Goal: Task Accomplishment & Management: Manage account settings

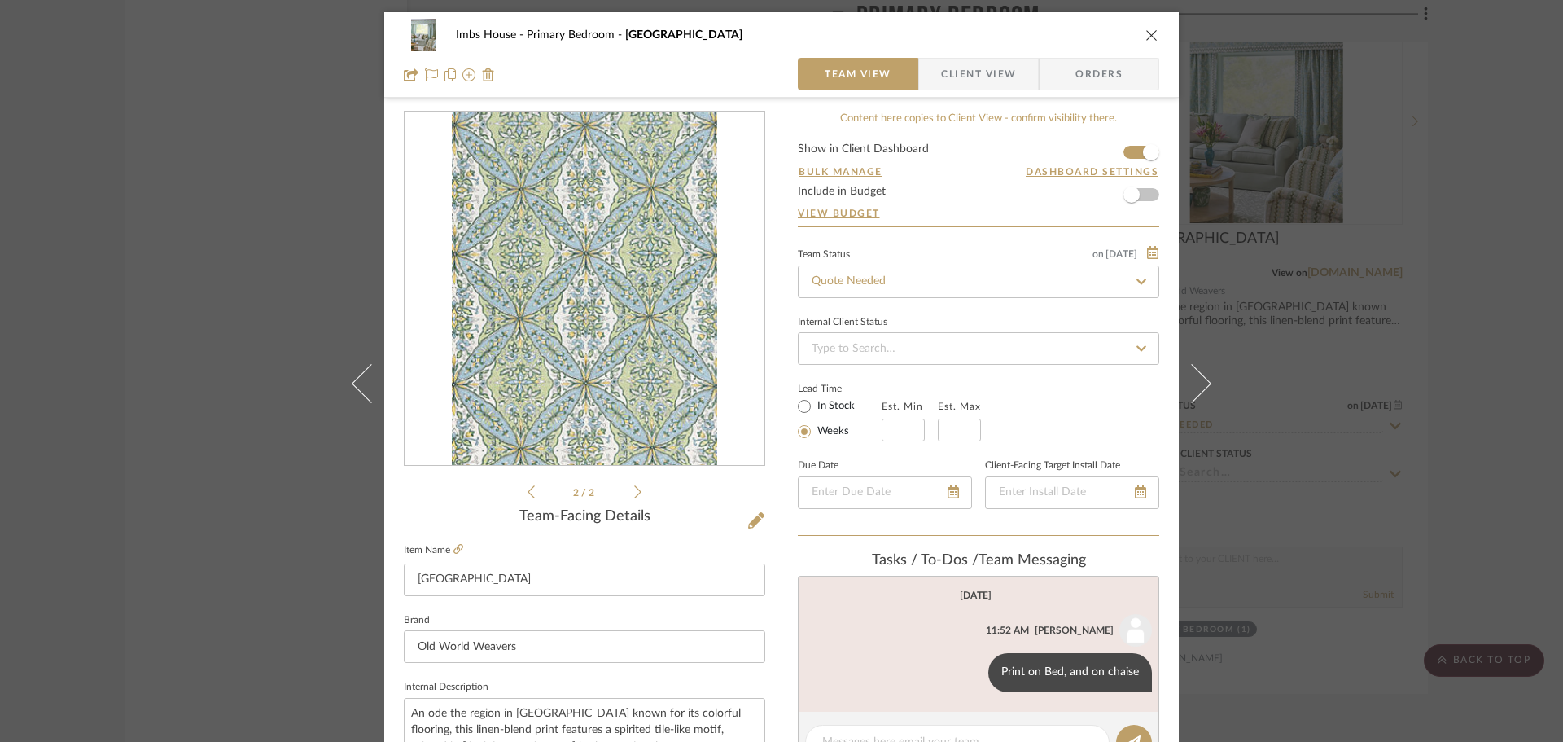
scroll to position [244, 0]
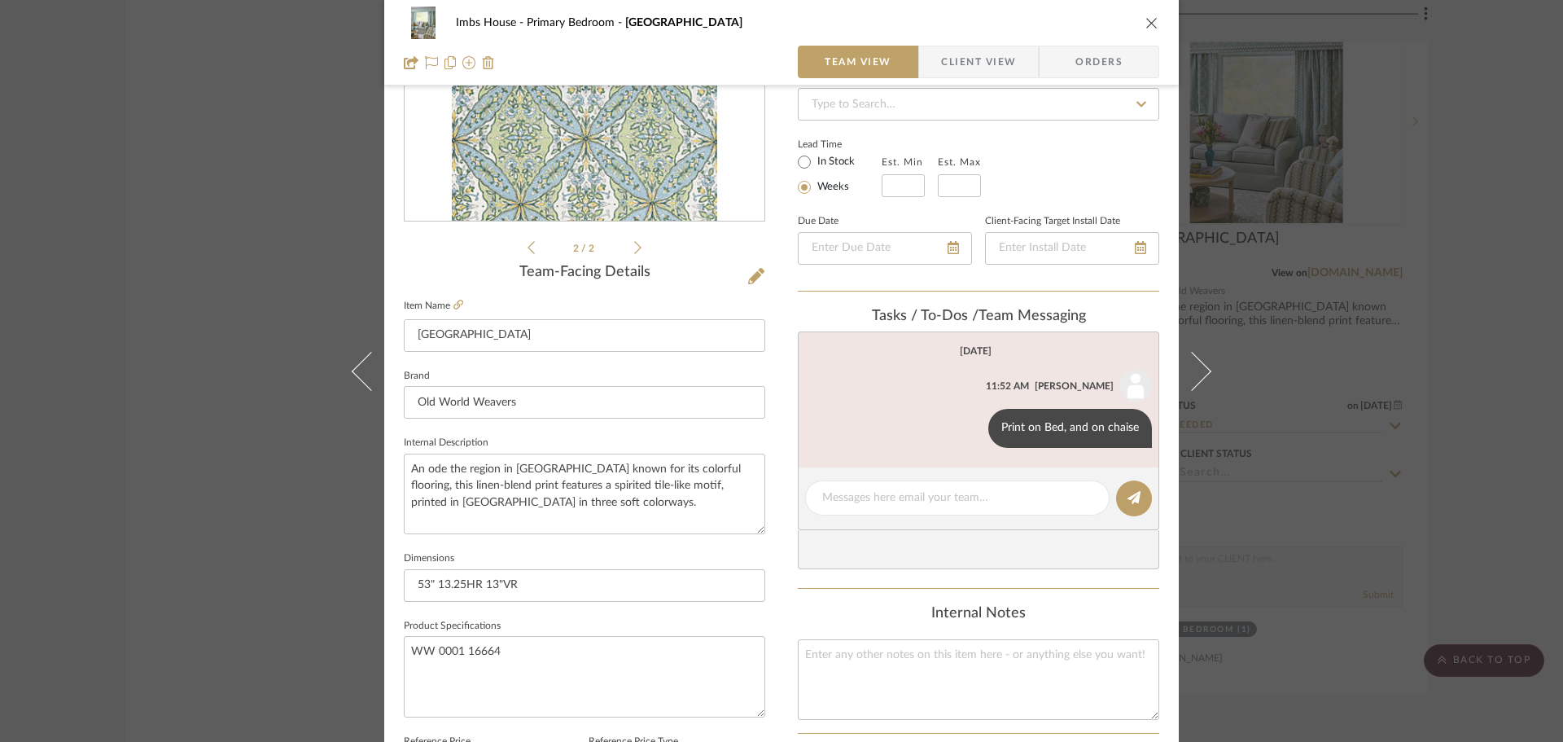
click at [1146, 20] on icon "close" at bounding box center [1152, 22] width 13 height 13
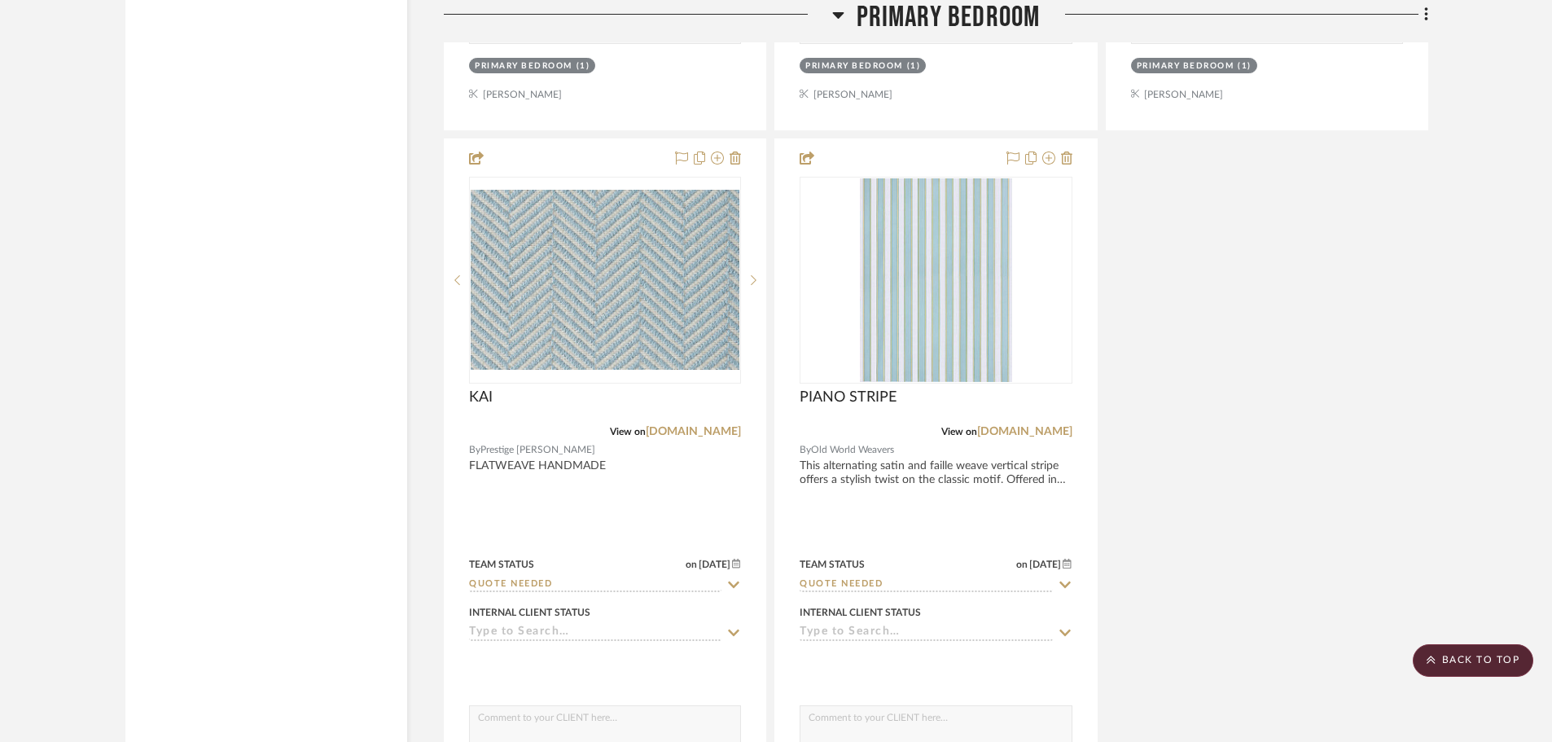
scroll to position [13925, 0]
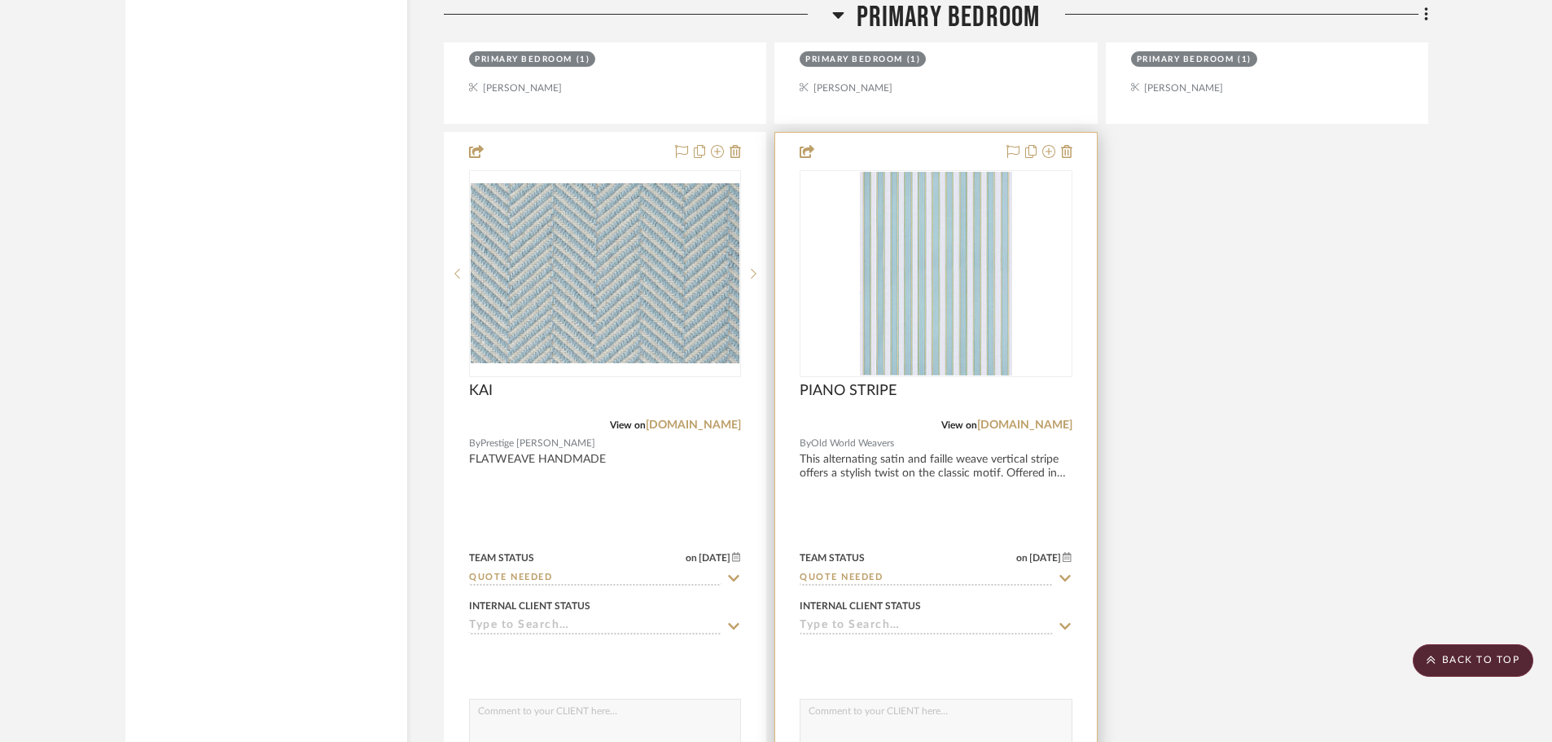
click at [0, 0] on div at bounding box center [0, 0] width 0 height 0
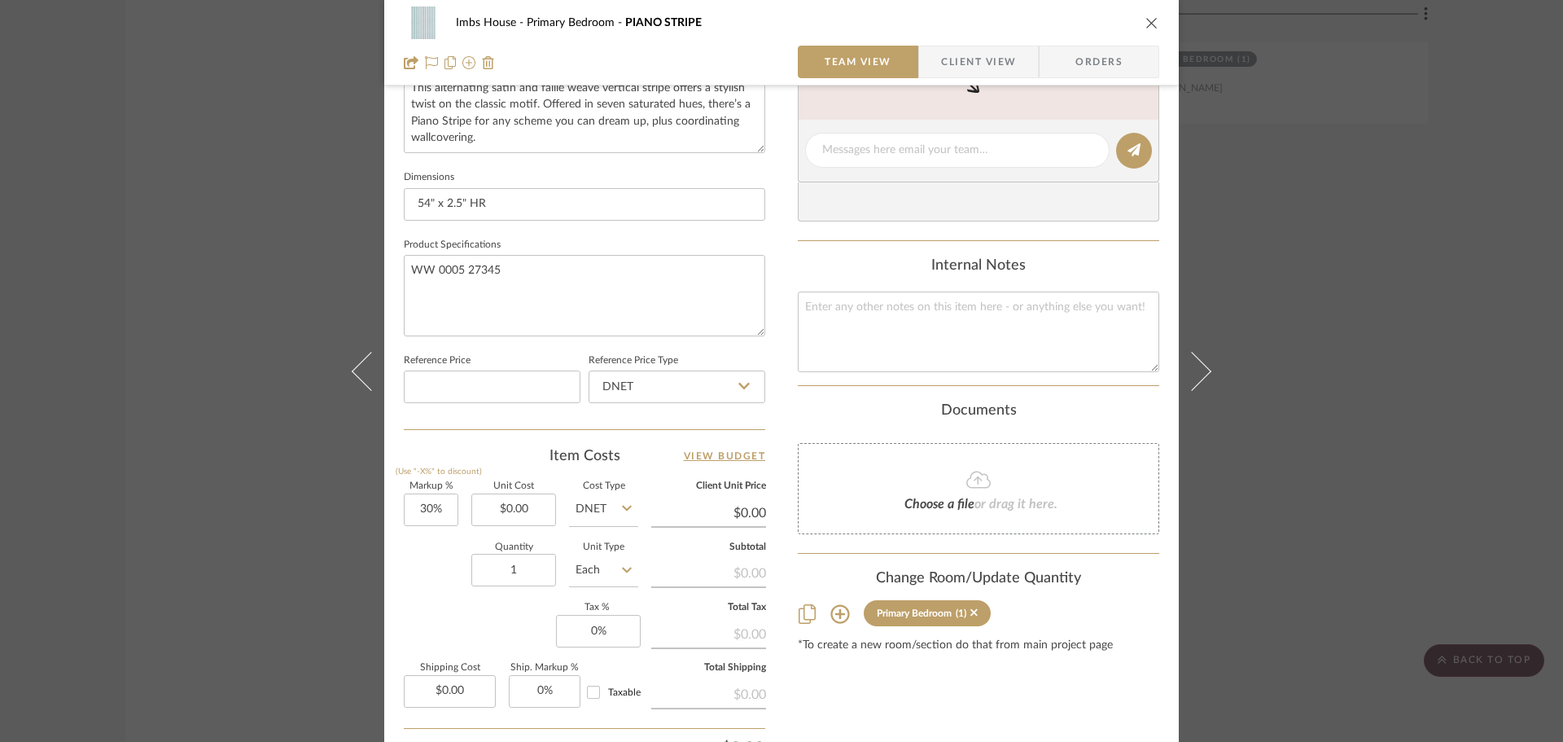
scroll to position [733, 0]
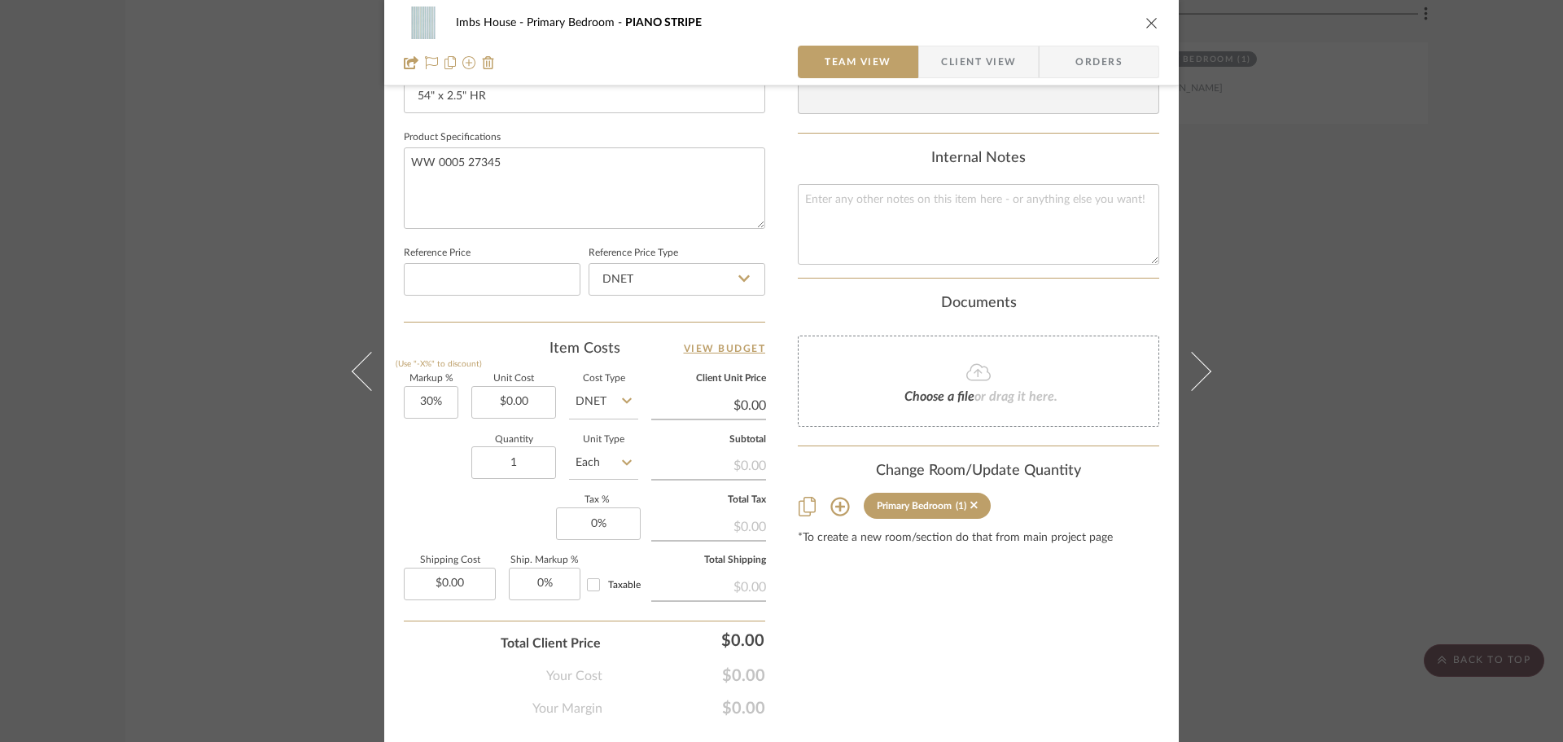
click at [835, 503] on icon at bounding box center [840, 506] width 19 height 19
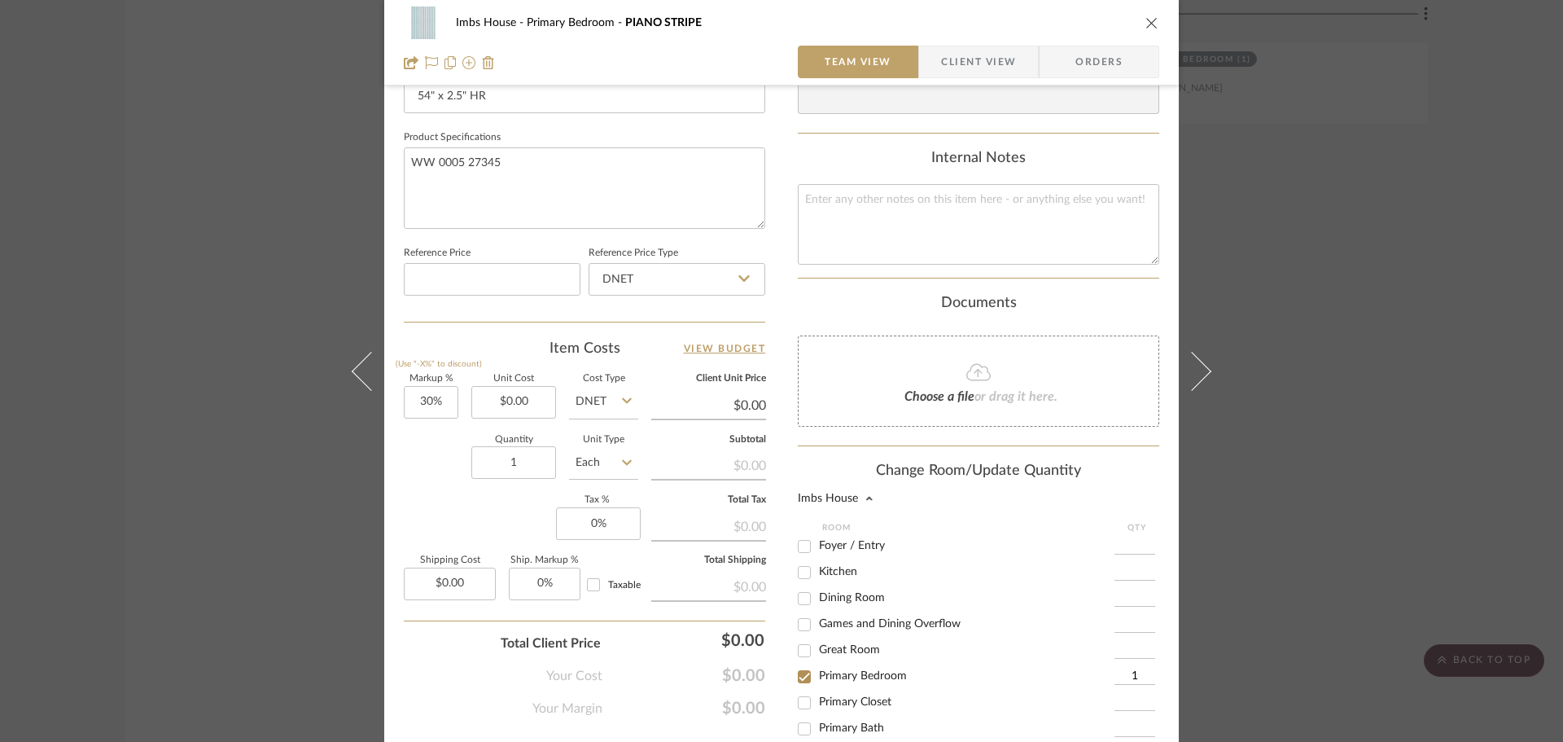
click at [1131, 665] on div "1" at bounding box center [1137, 677] width 45 height 26
click at [1129, 673] on input "1" at bounding box center [1135, 677] width 41 height 16
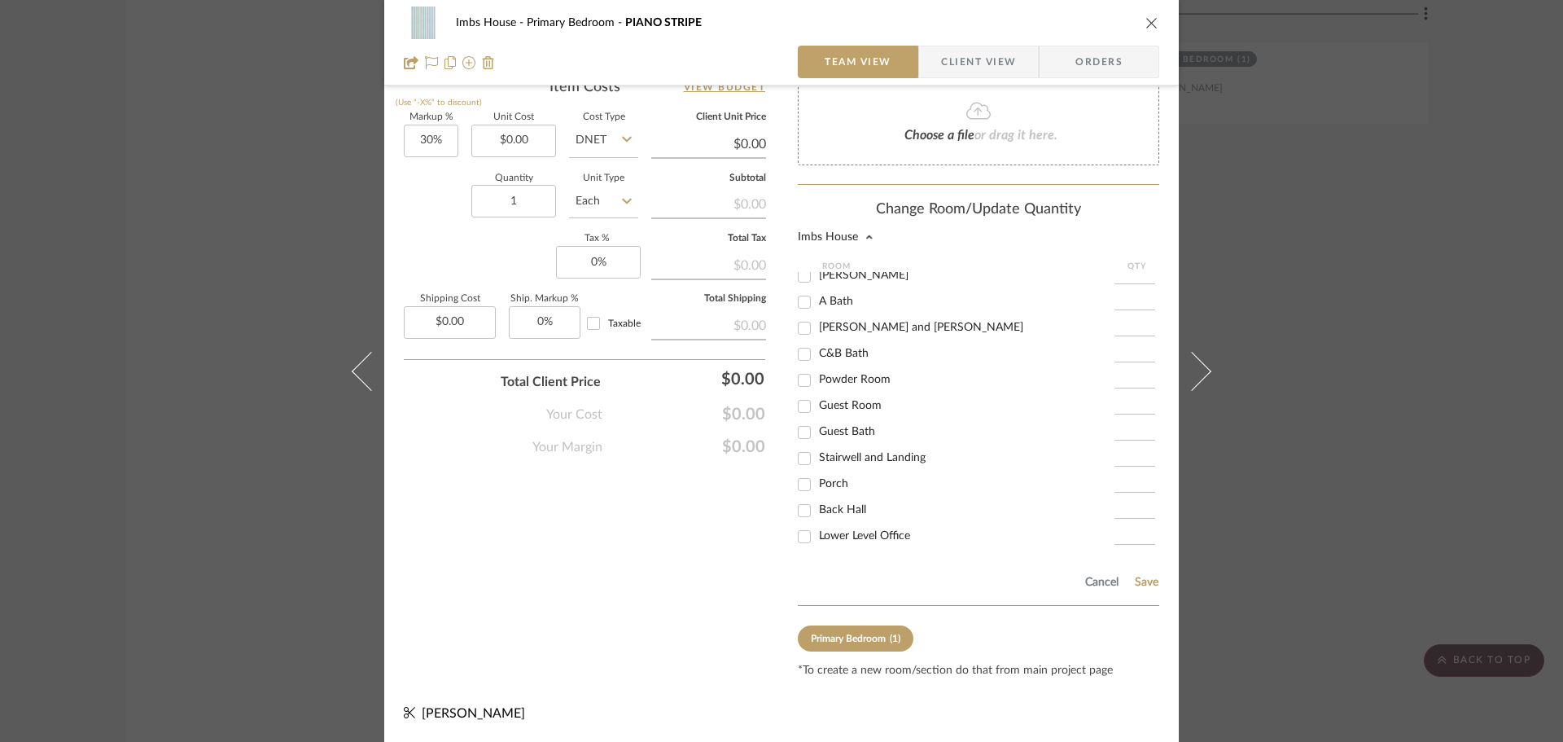
scroll to position [995, 0]
type input "40.5"
click at [1144, 575] on button "Save" at bounding box center [1146, 581] width 25 height 13
type input "40.5"
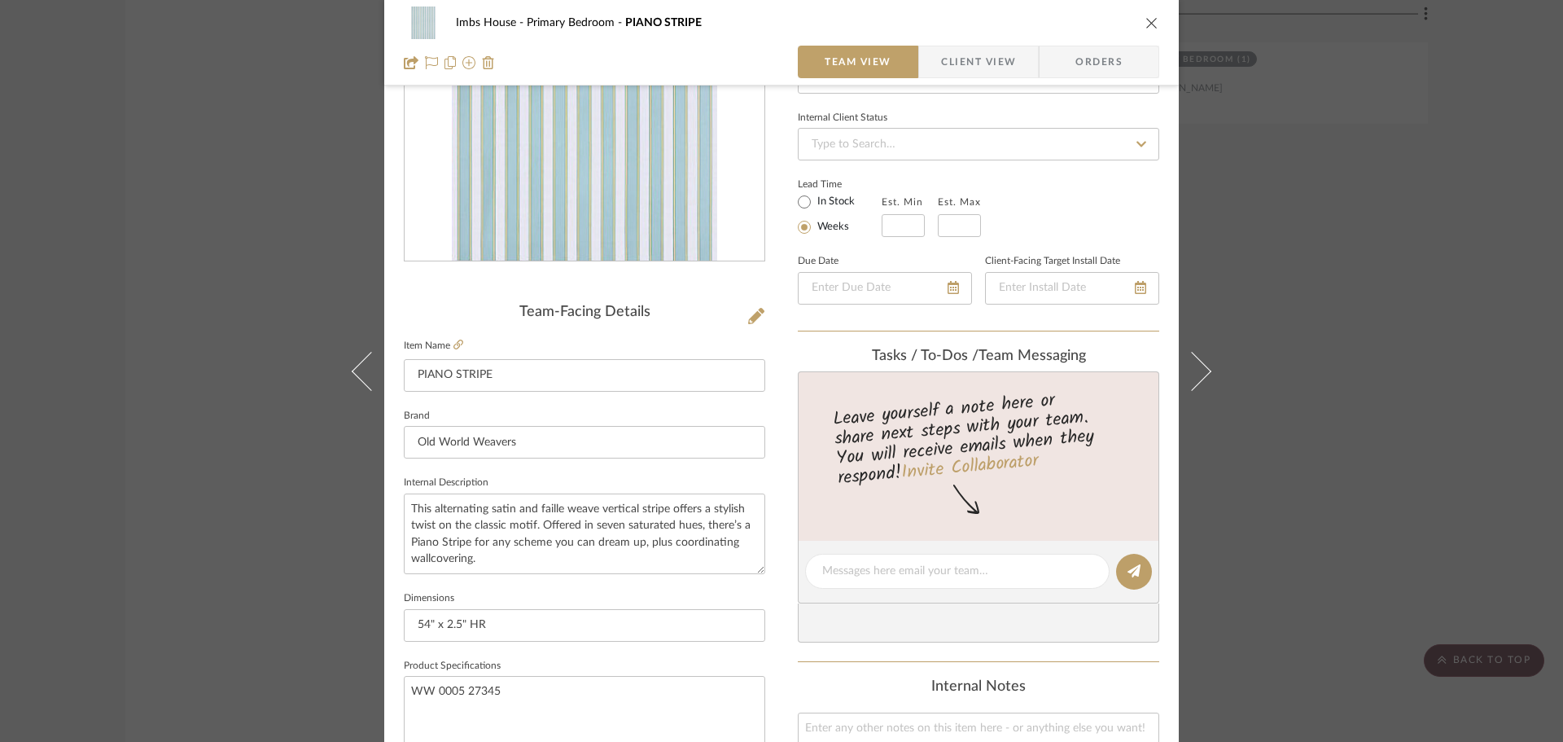
scroll to position [0, 0]
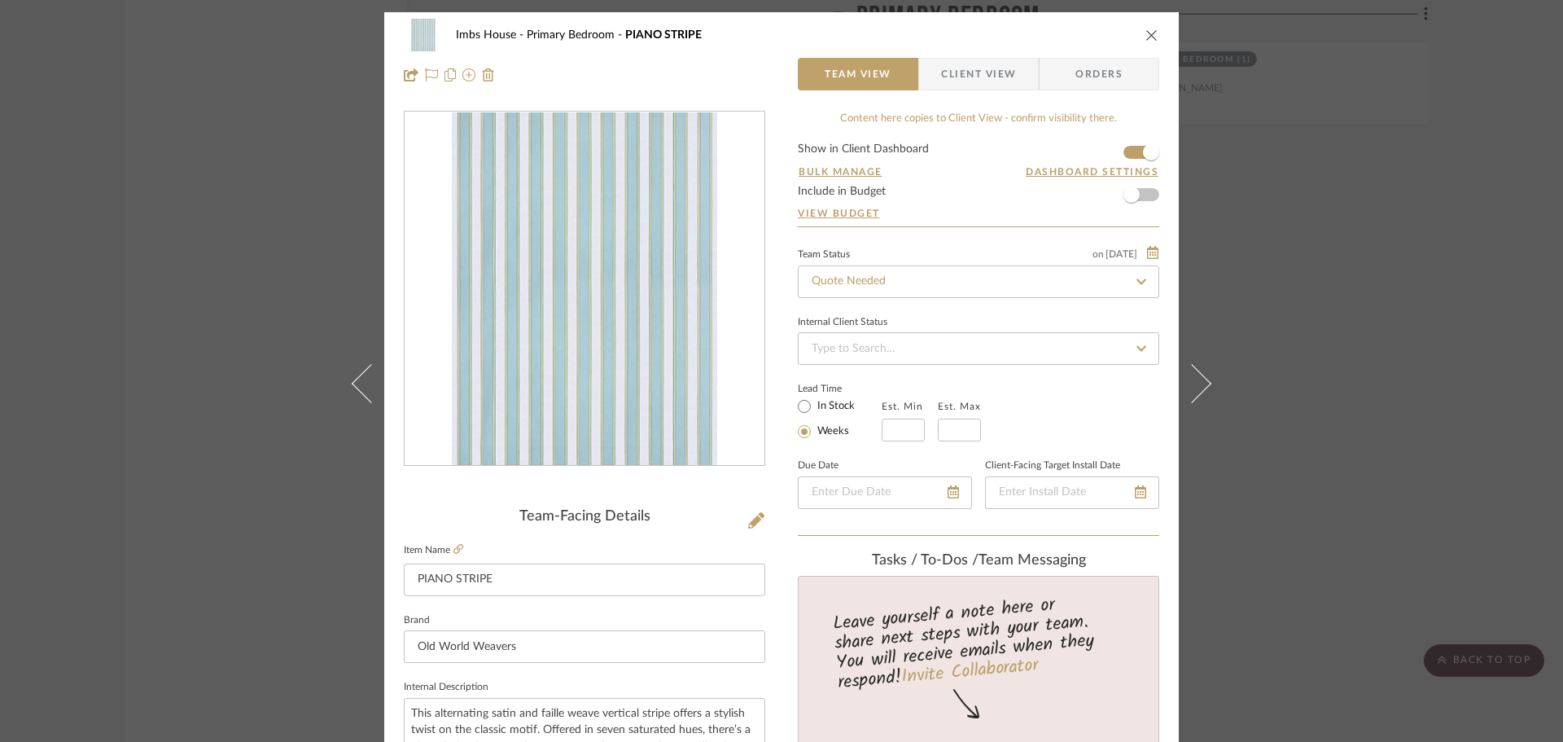
click at [1146, 32] on icon "close" at bounding box center [1152, 35] width 13 height 13
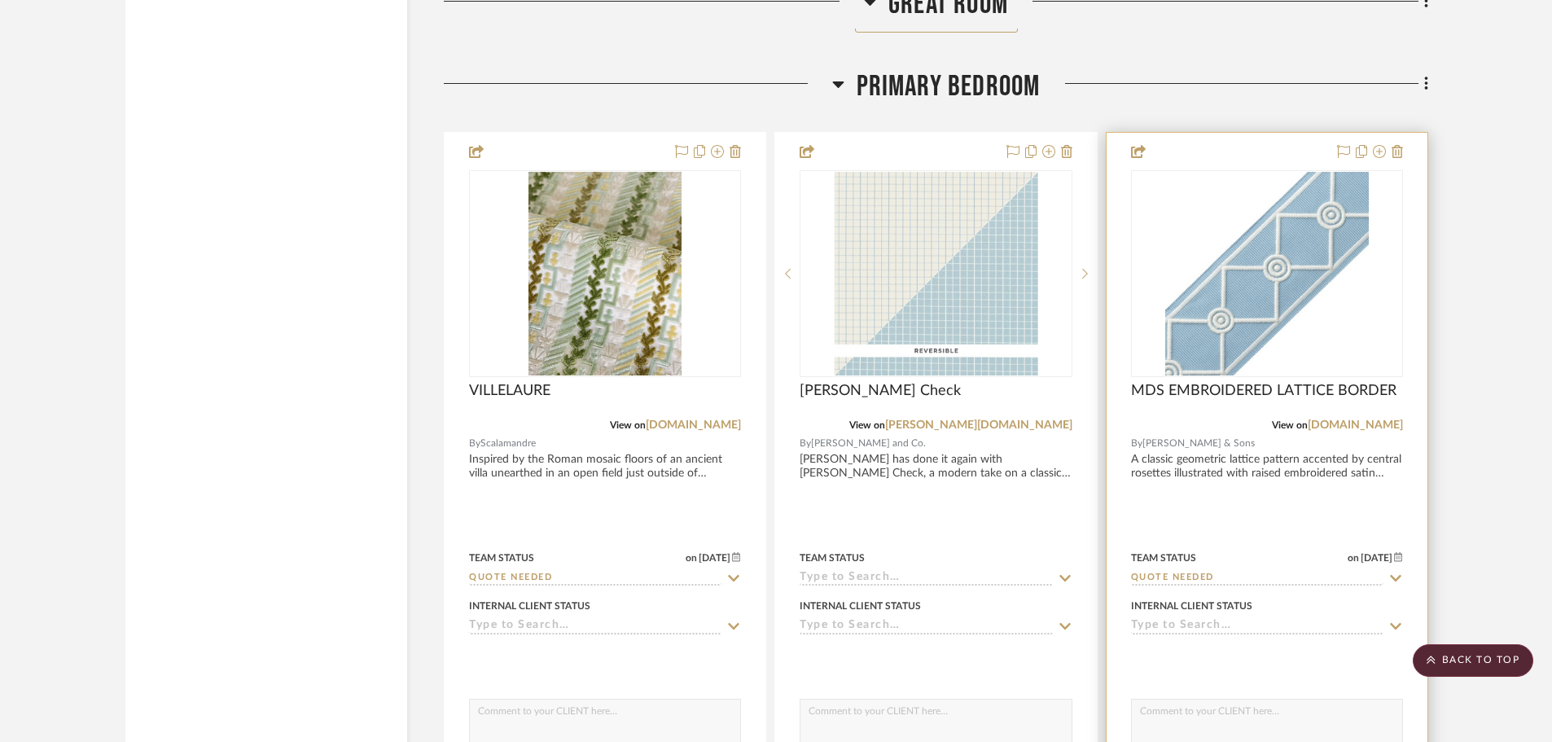
scroll to position [12622, 0]
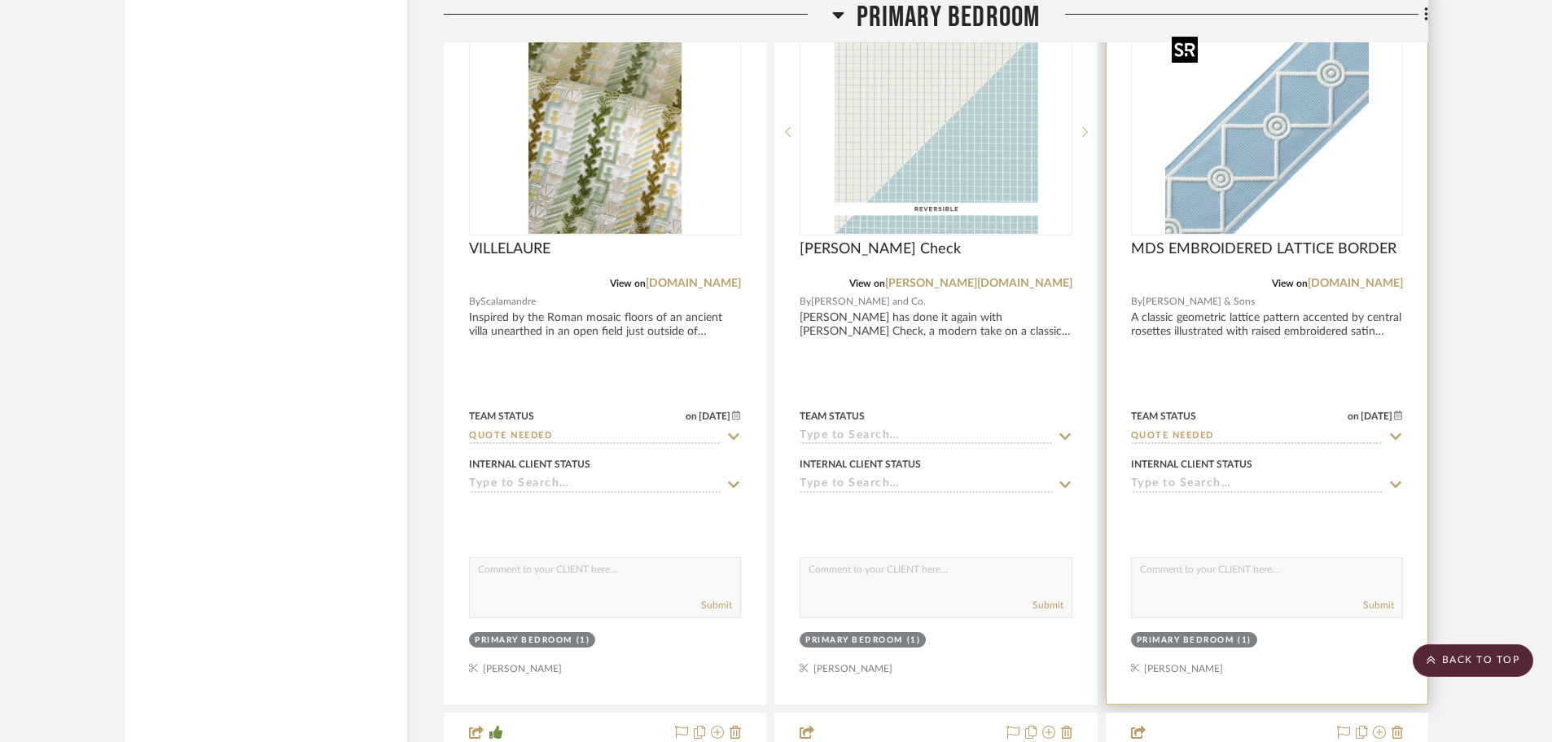
click at [1340, 163] on img "0" at bounding box center [1267, 132] width 204 height 204
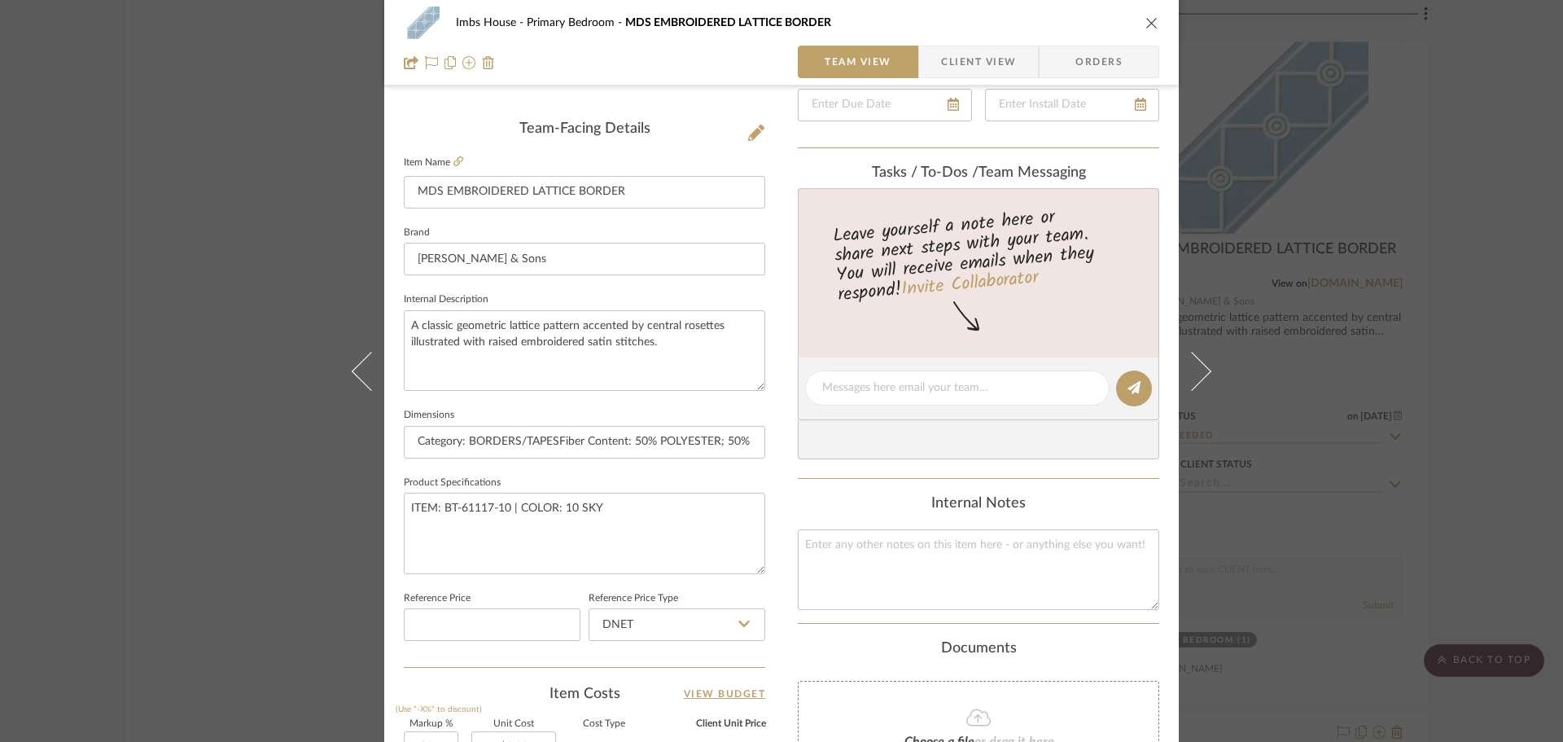
scroll to position [407, 0]
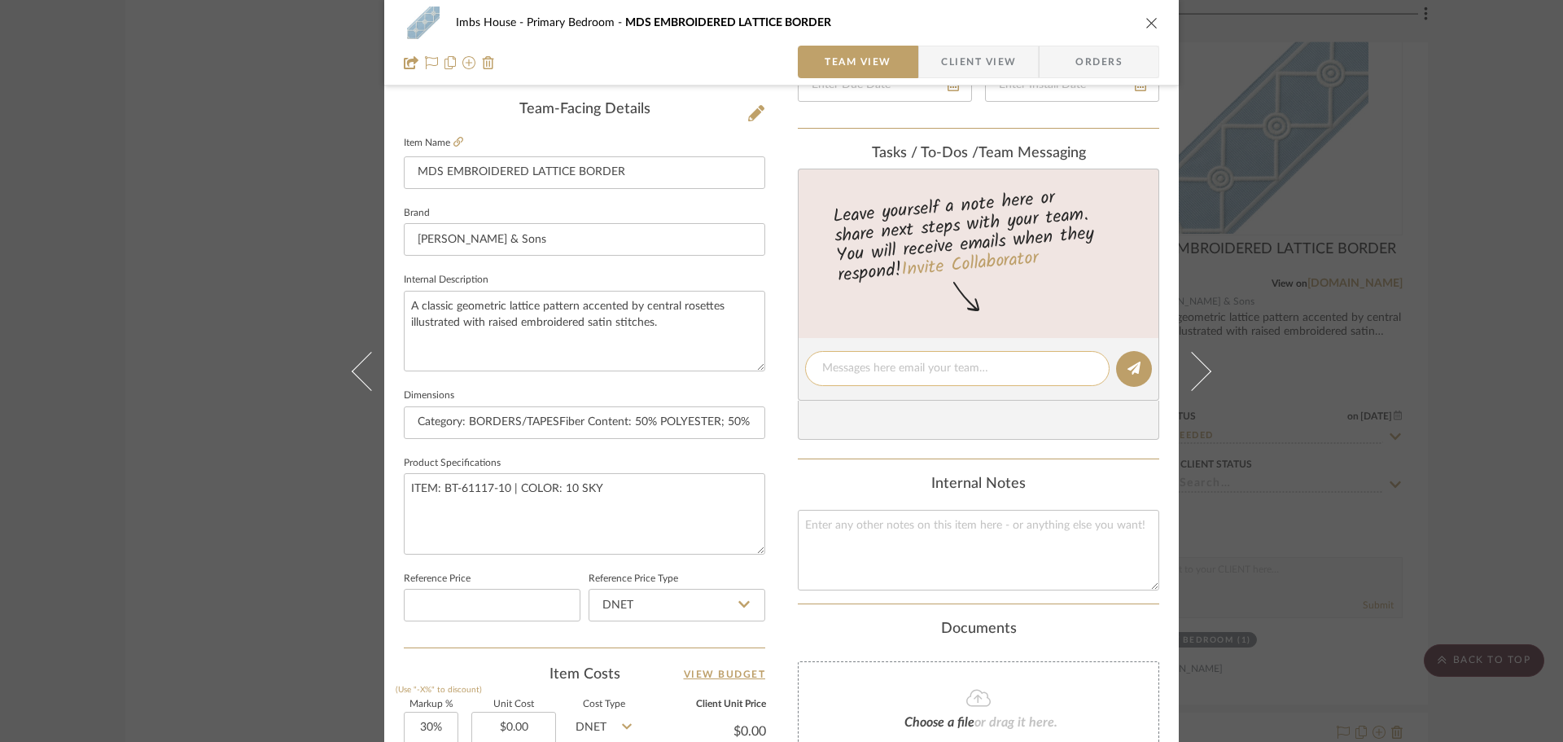
click at [859, 366] on textarea at bounding box center [957, 368] width 270 height 17
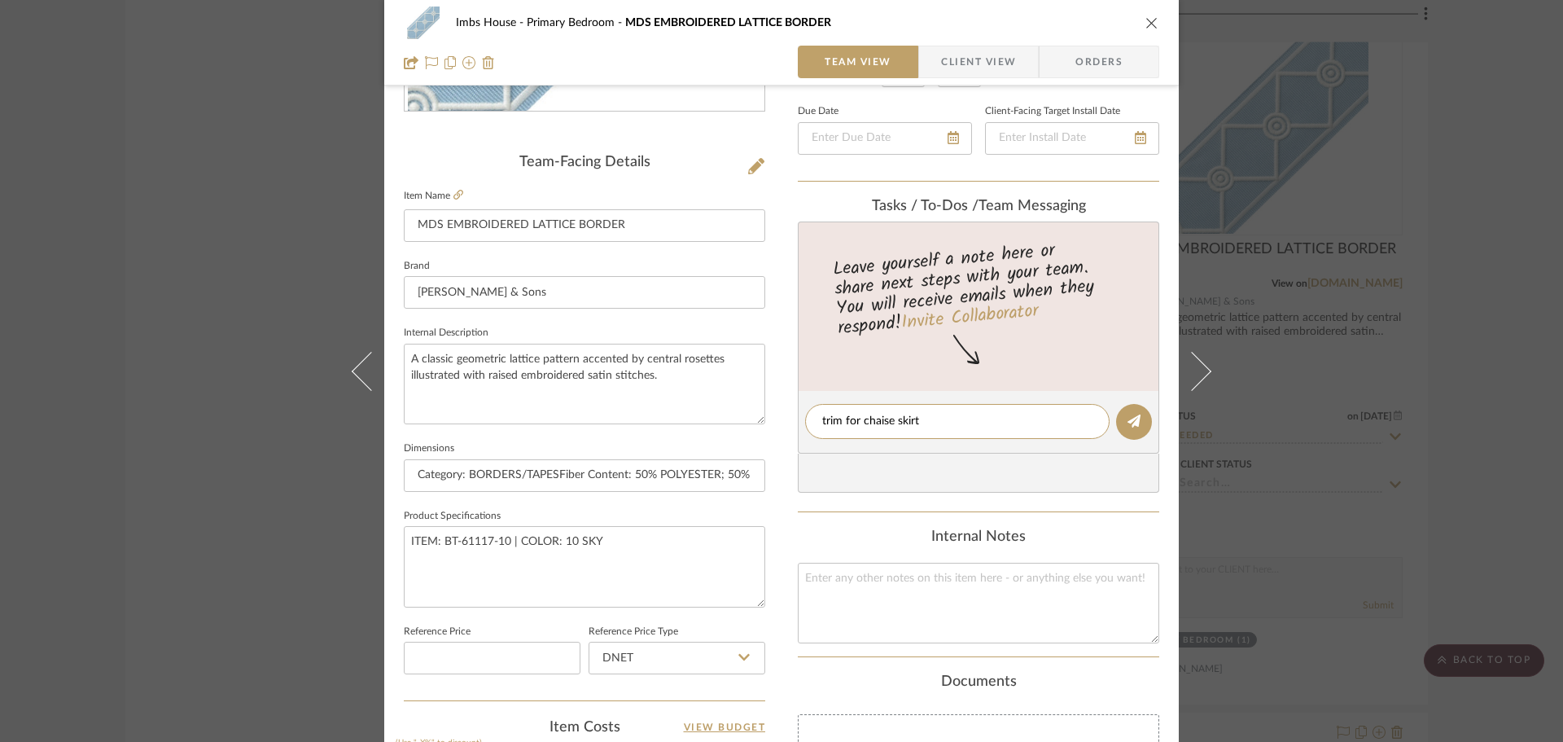
scroll to position [326, 0]
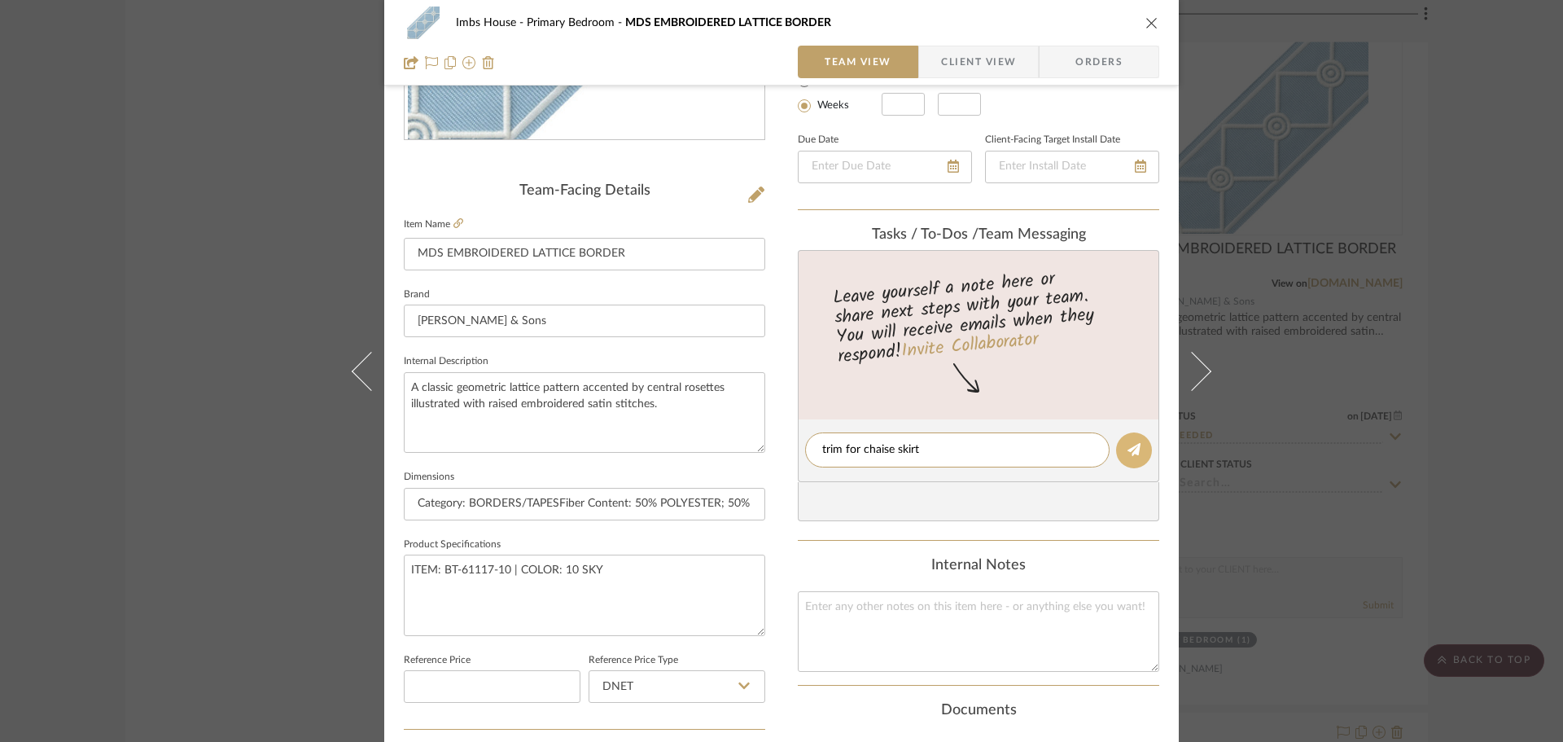
type textarea "trim for chaise skirt"
click at [1128, 445] on icon at bounding box center [1134, 449] width 13 height 13
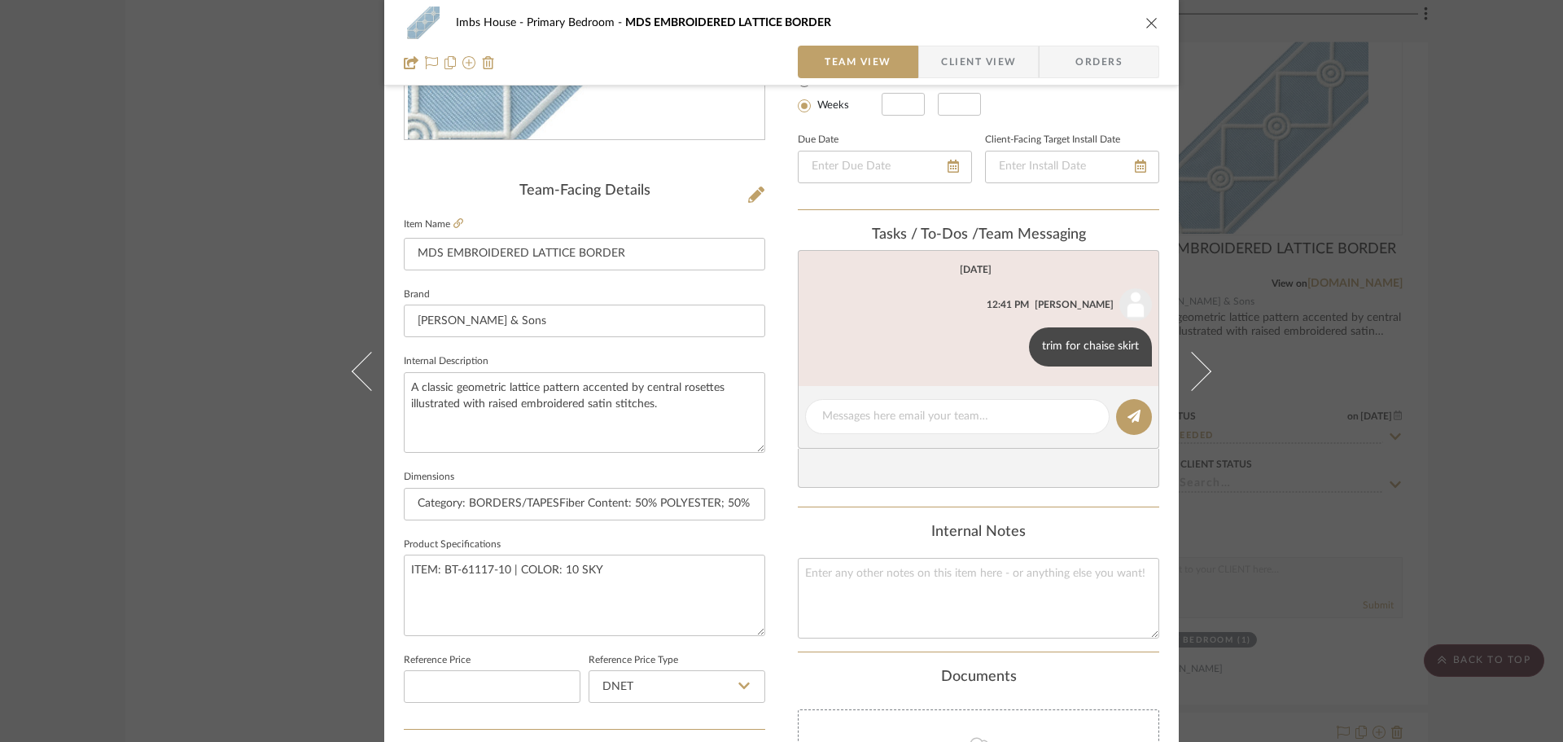
click at [1146, 23] on icon "close" at bounding box center [1152, 22] width 13 height 13
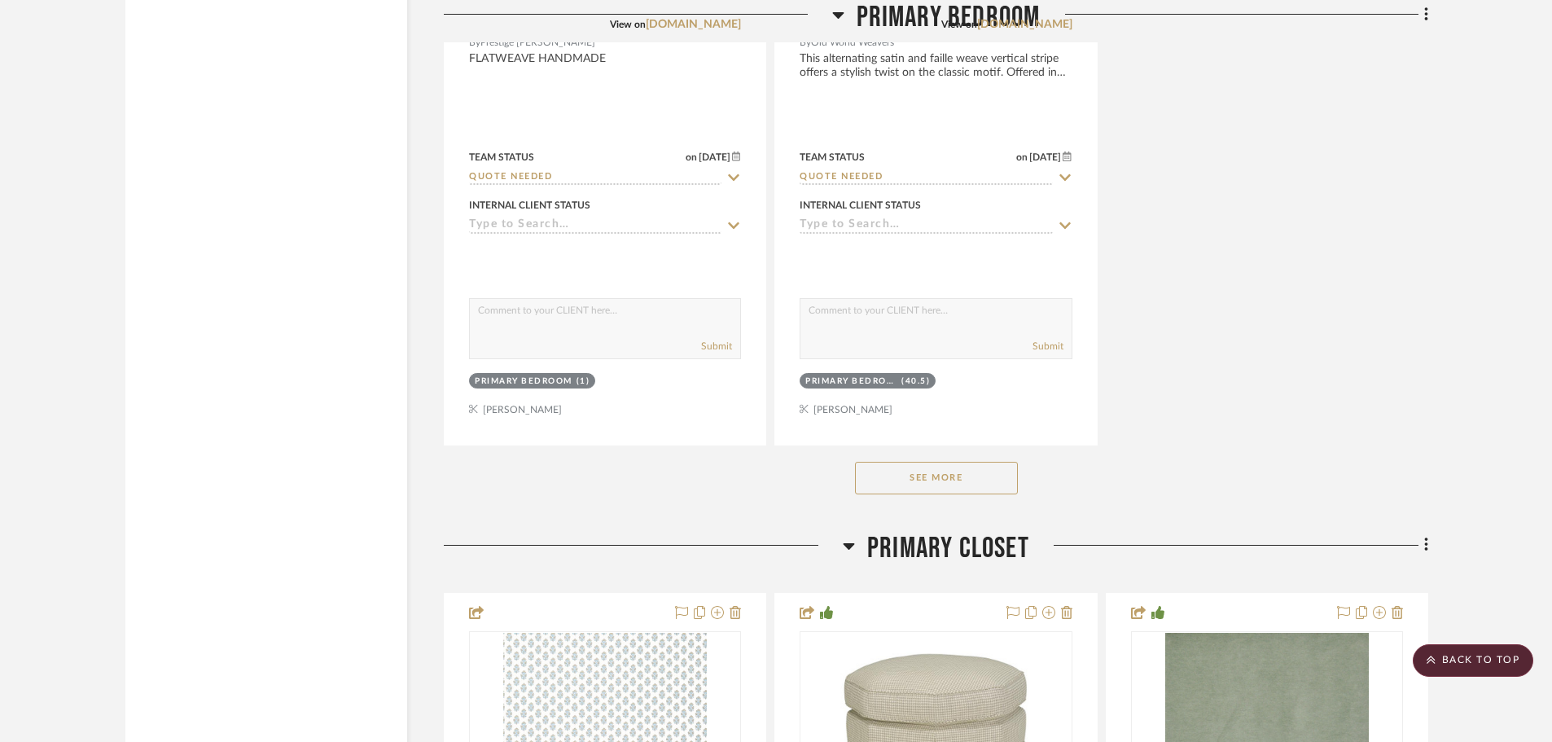
scroll to position [14413, 0]
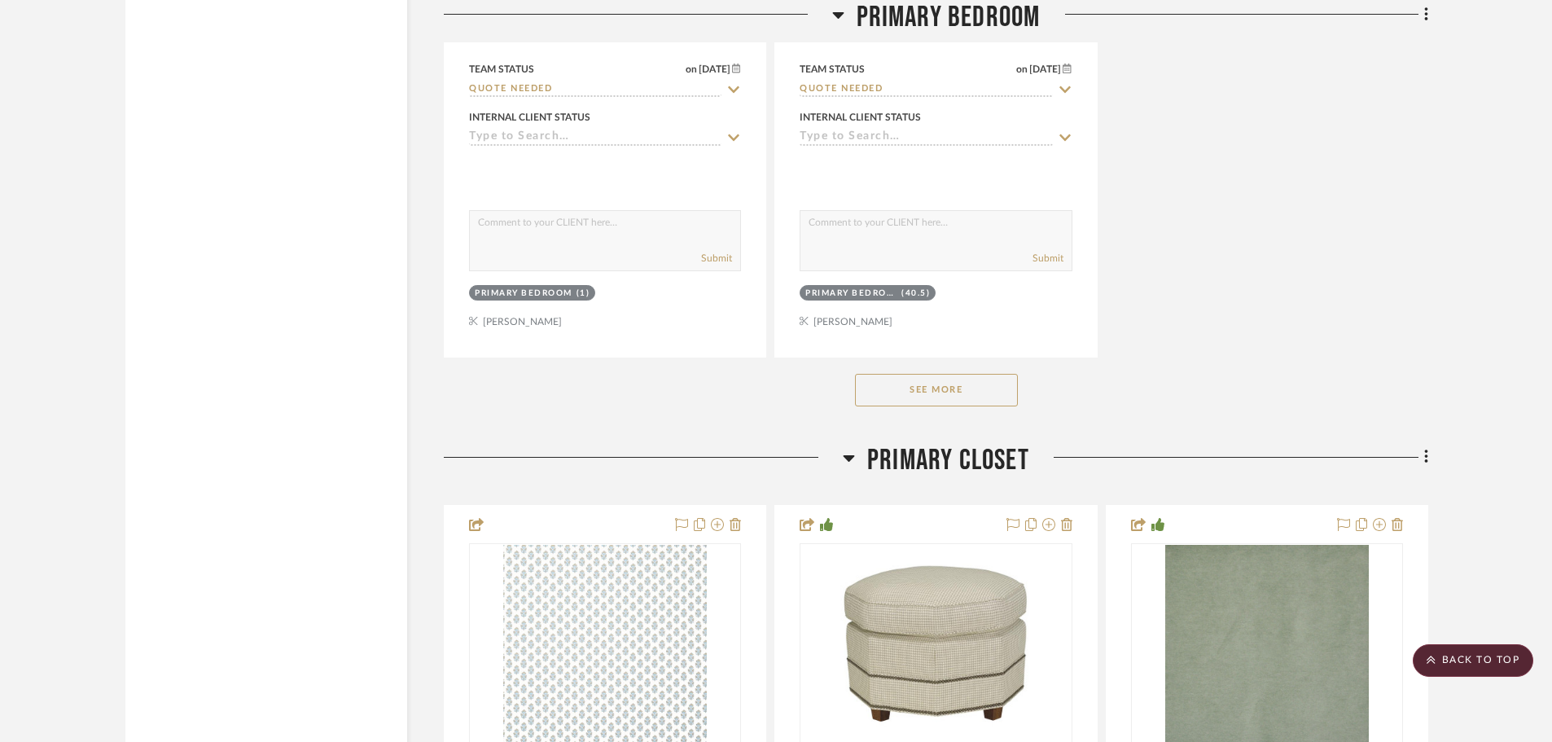
click at [966, 382] on button "See More" at bounding box center [936, 390] width 163 height 33
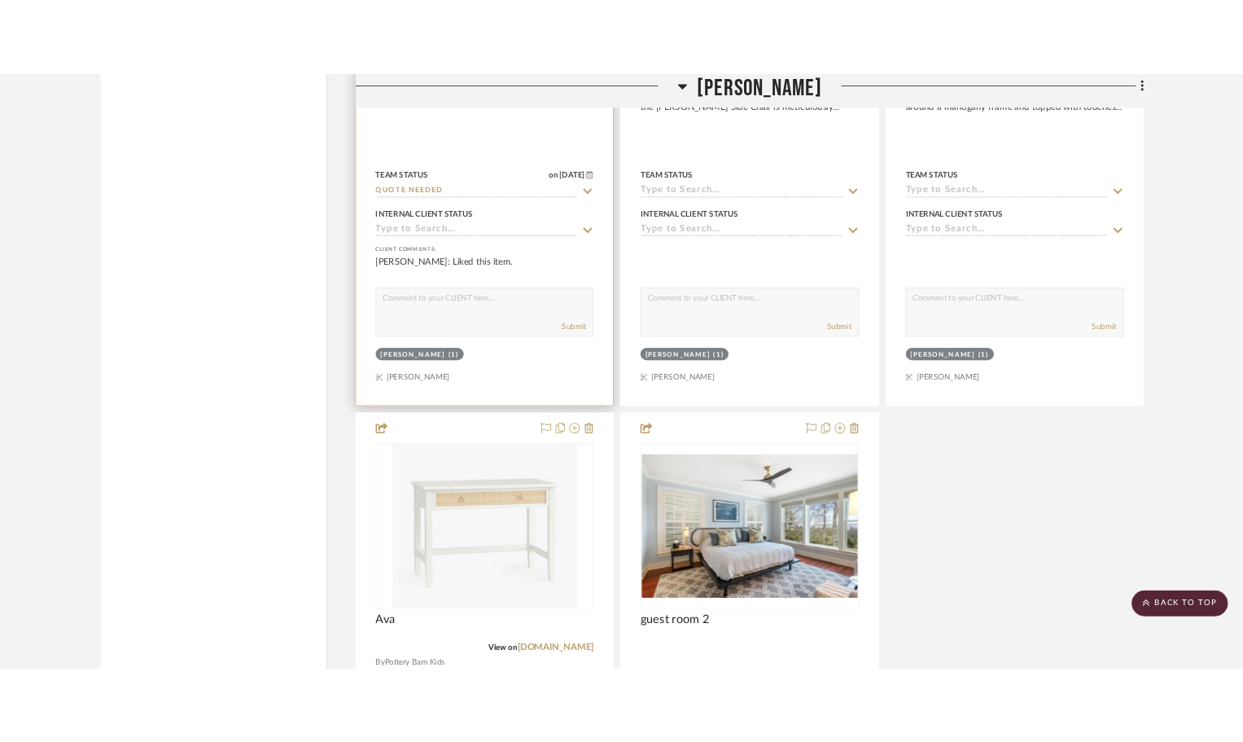
scroll to position [21661, 0]
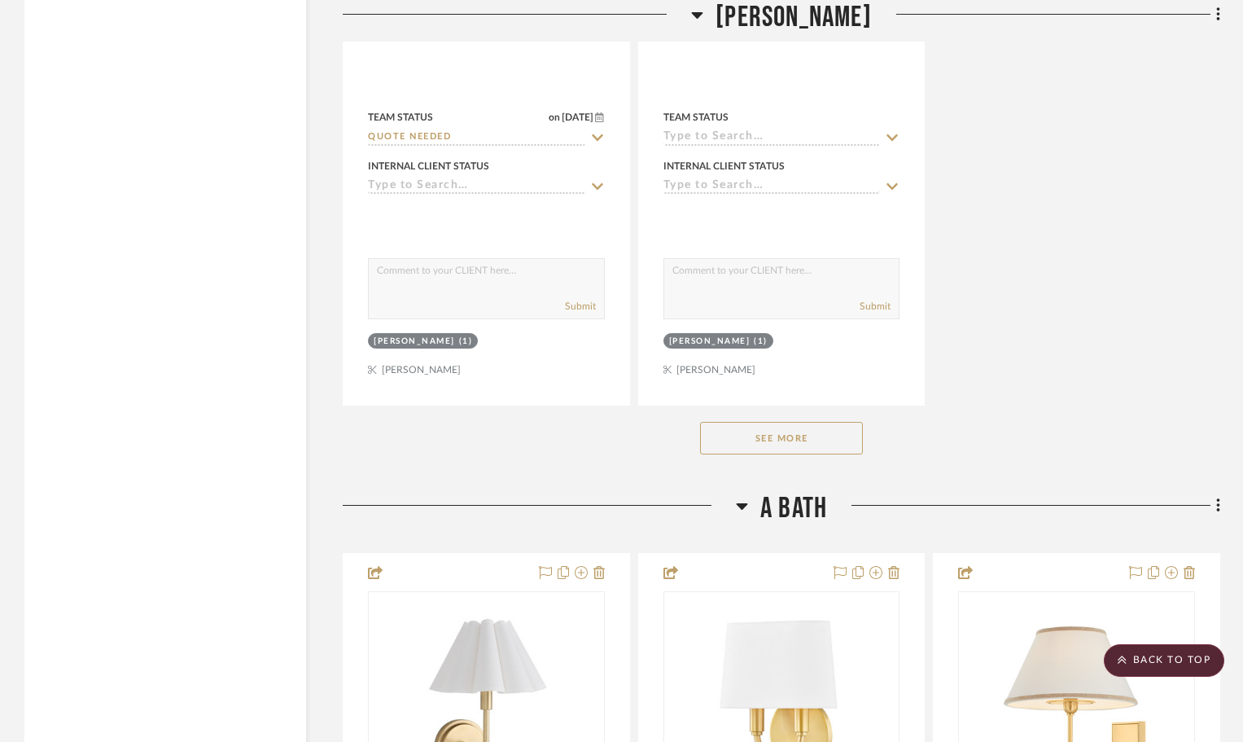
scroll to position [16035, 0]
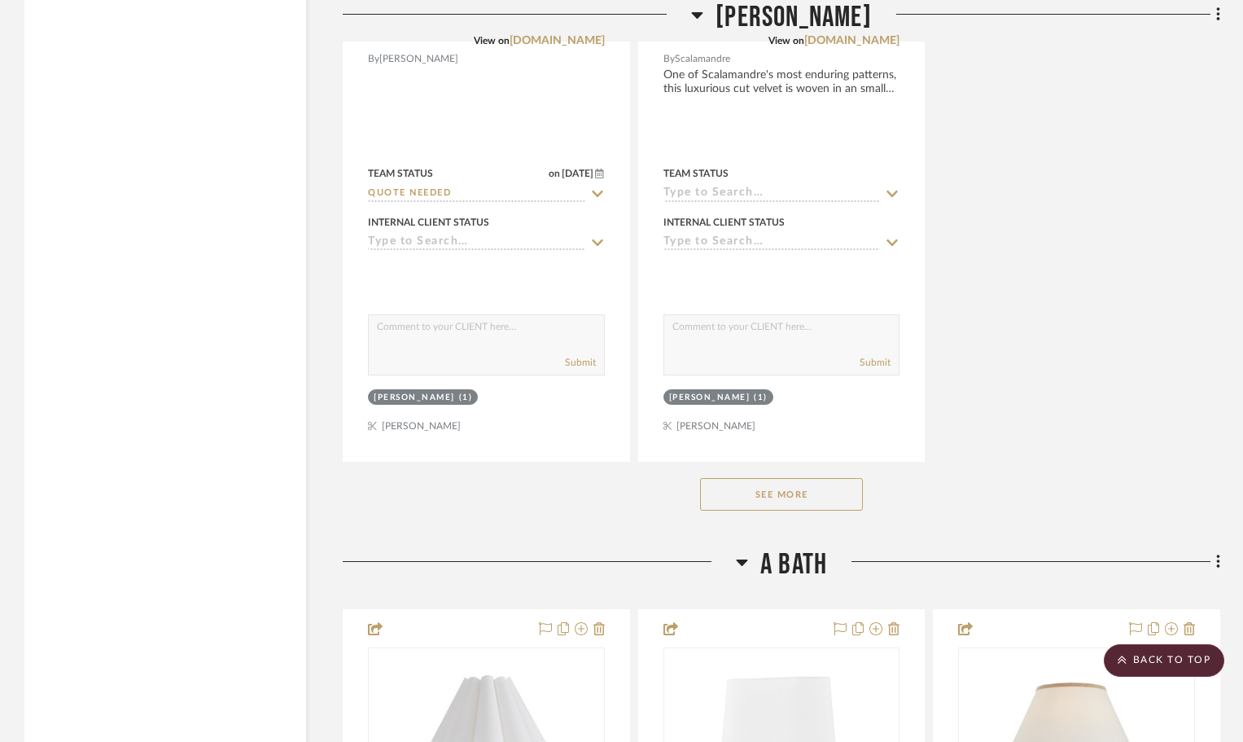
click at [785, 486] on button "See More" at bounding box center [781, 494] width 163 height 33
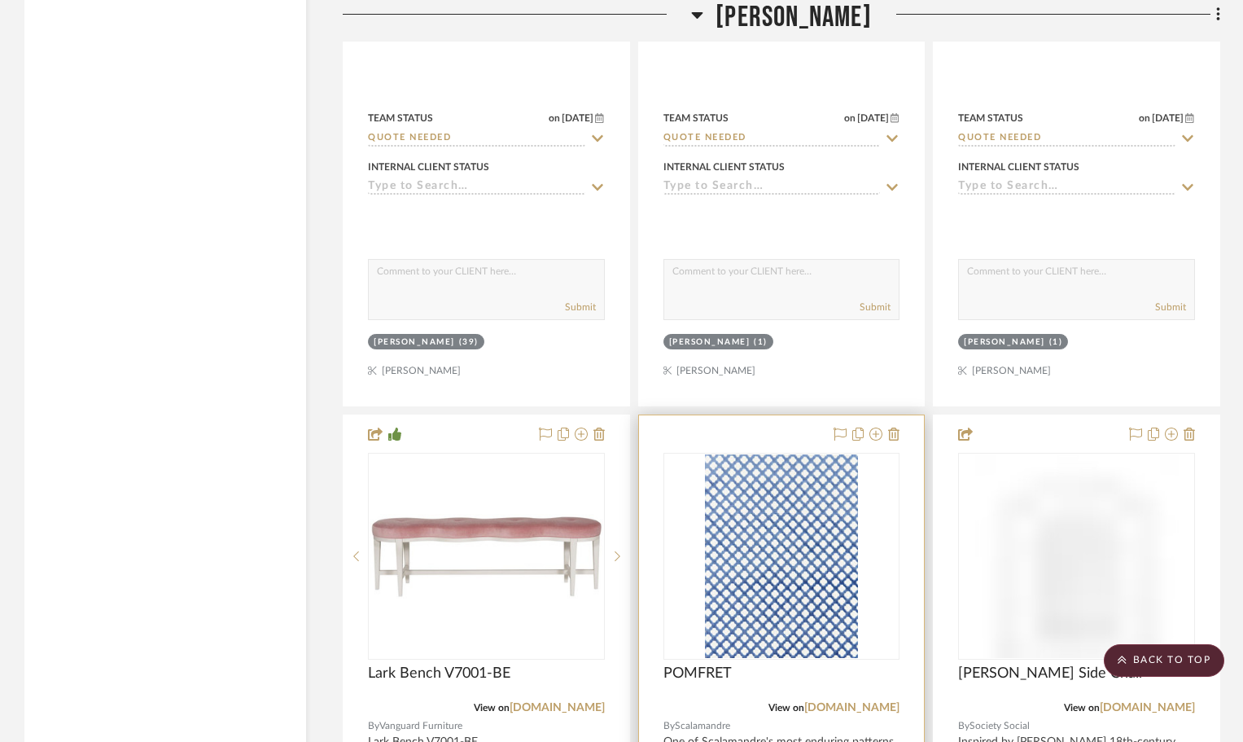
scroll to position [16820, 0]
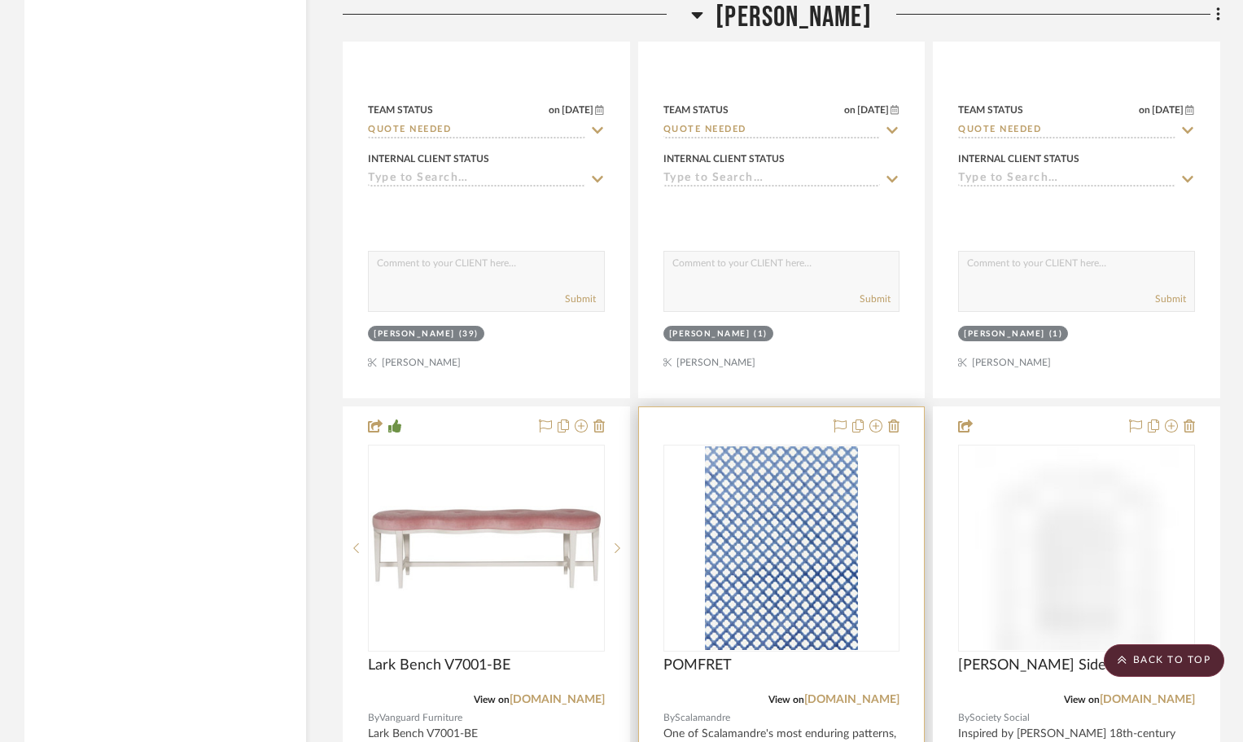
click at [872, 484] on div "0" at bounding box center [781, 547] width 235 height 205
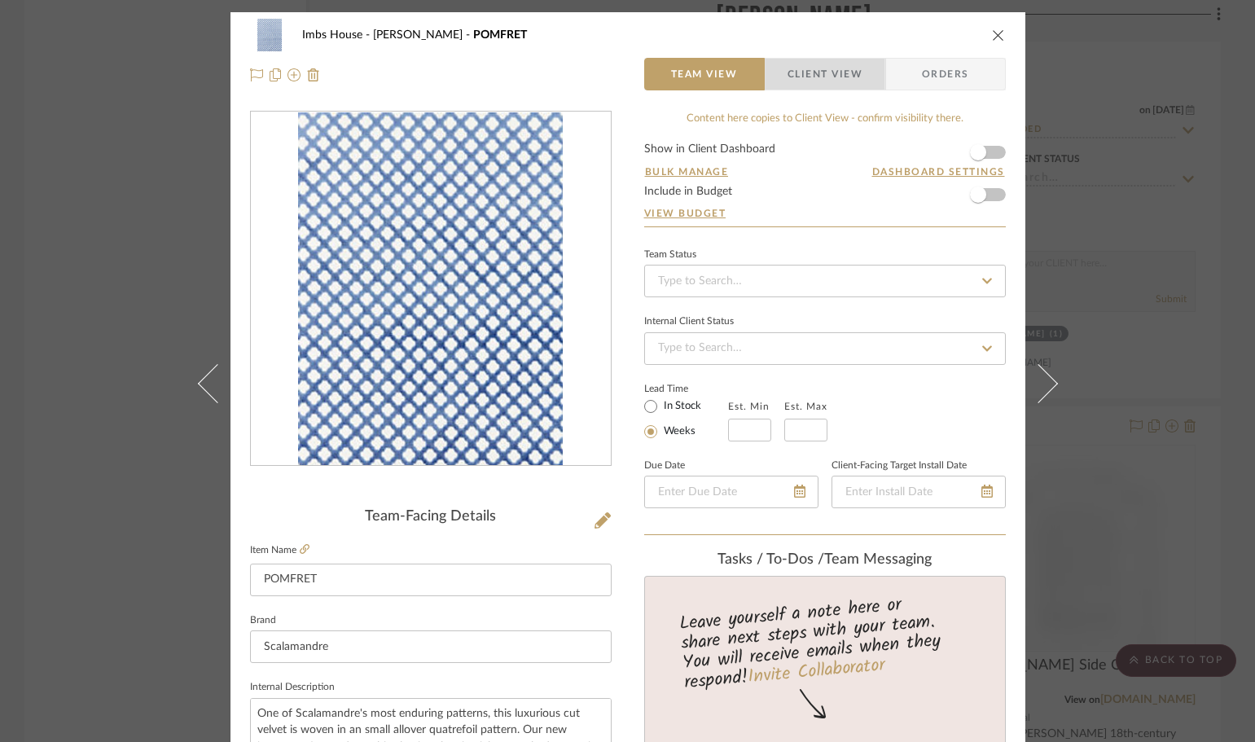
click at [829, 65] on span "Client View" at bounding box center [824, 74] width 75 height 33
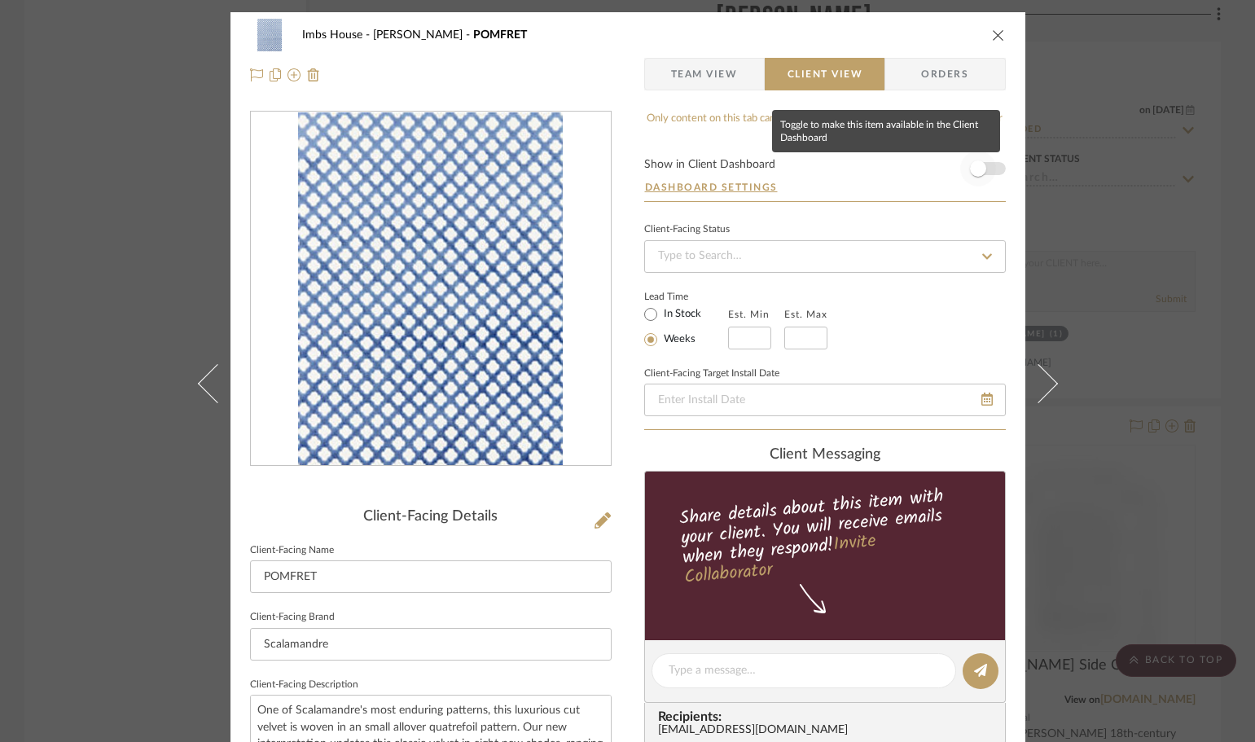
click at [979, 169] on span "button" at bounding box center [978, 168] width 16 height 16
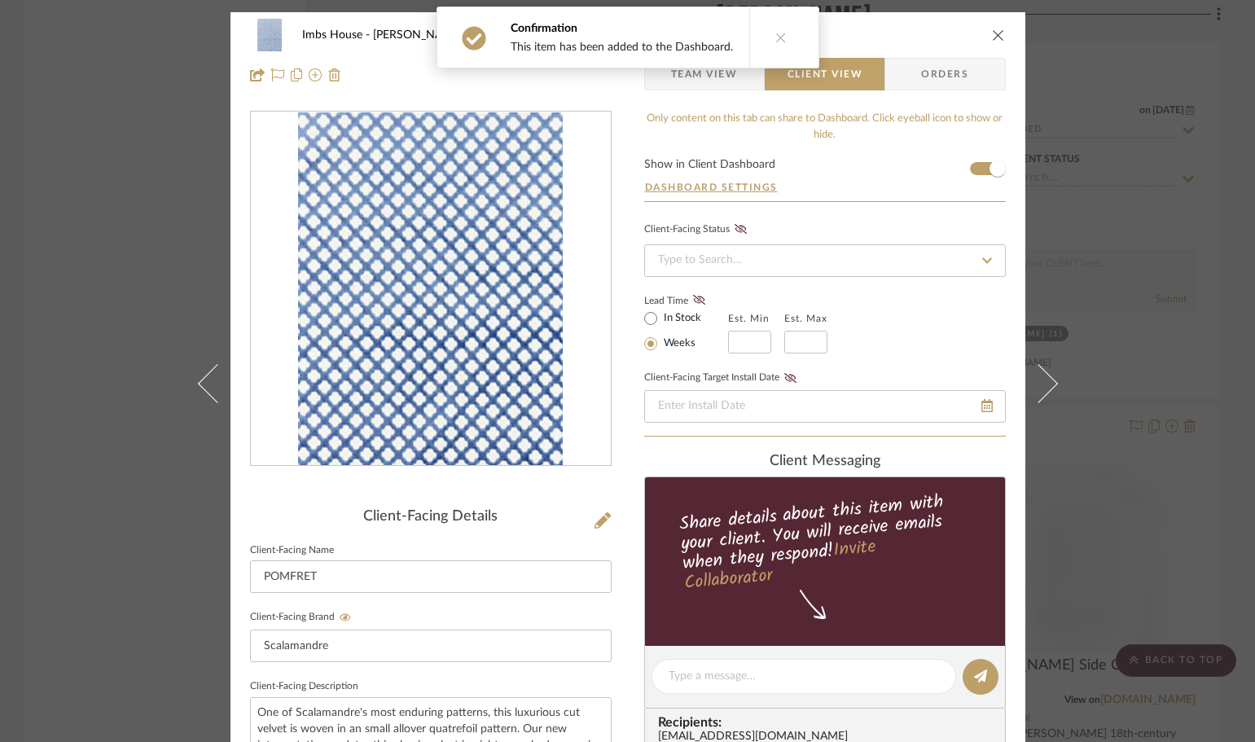
drag, startPoint x: 1143, startPoint y: 348, endPoint x: 1133, endPoint y: 418, distance: 70.8
click at [1143, 349] on div "Imbs House Audrey POMFRET Team View Client View Orders Client-Facing Details Cl…" at bounding box center [627, 371] width 1255 height 742
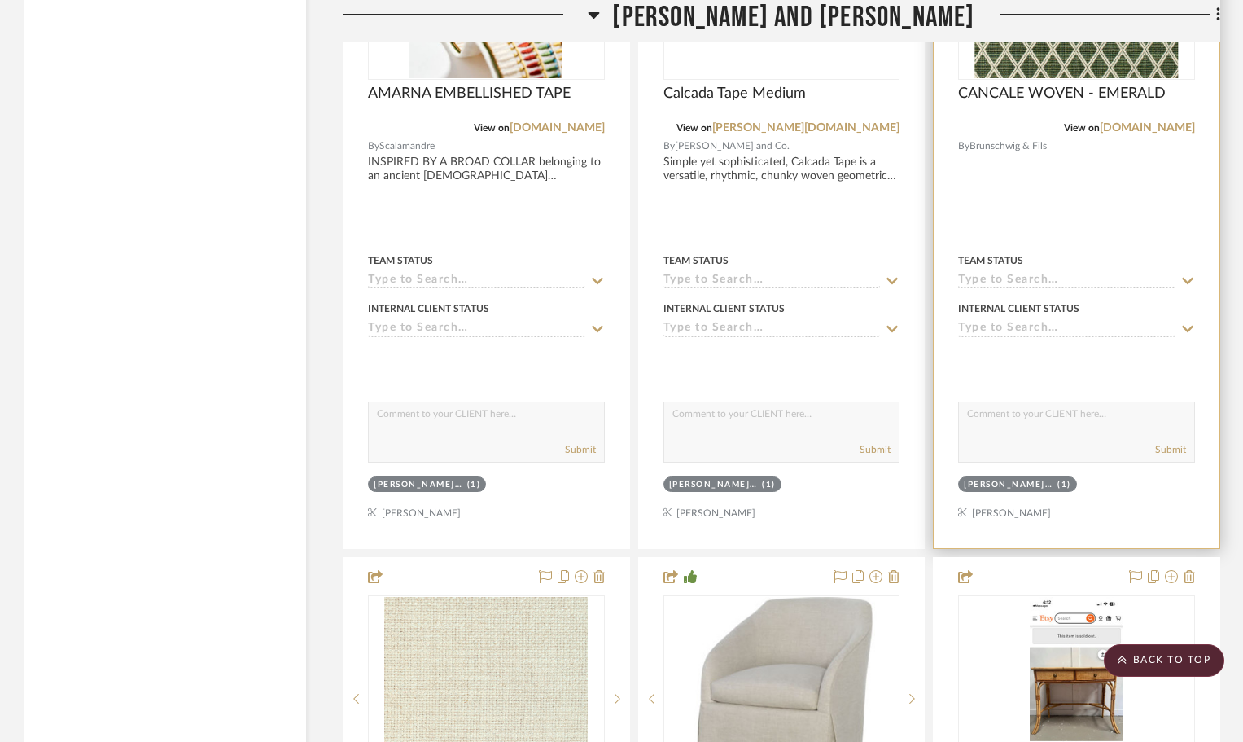
scroll to position [21299, 0]
